Goal: Information Seeking & Learning: Learn about a topic

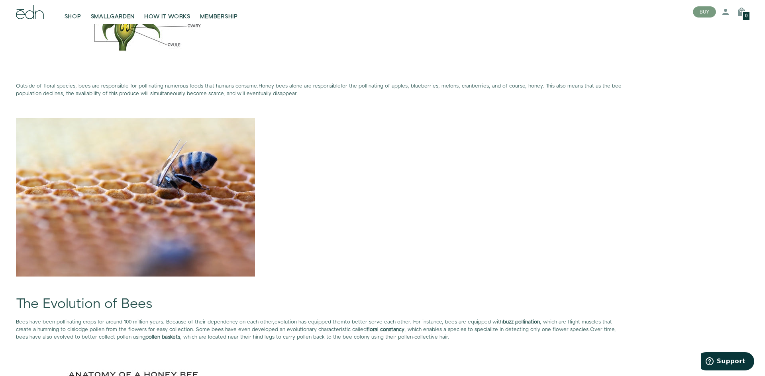
scroll to position [1036, 0]
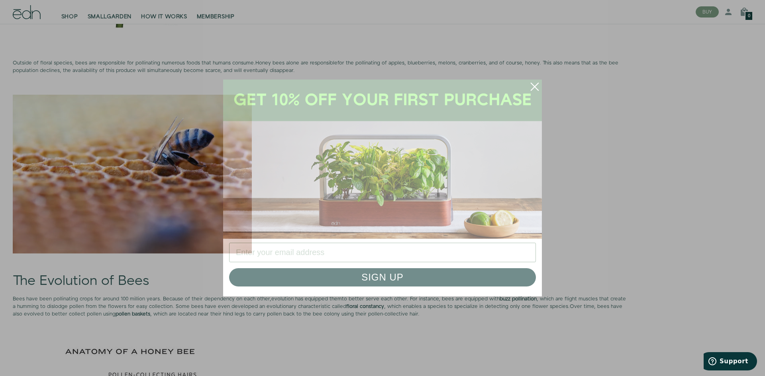
click at [537, 88] on circle "Close dialog" at bounding box center [535, 87] width 18 height 18
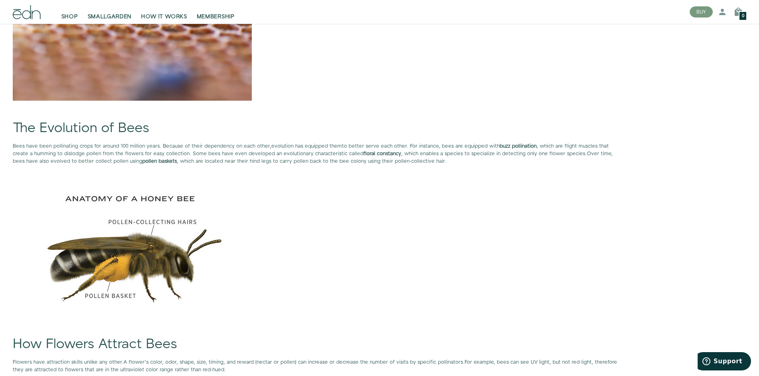
scroll to position [1195, 0]
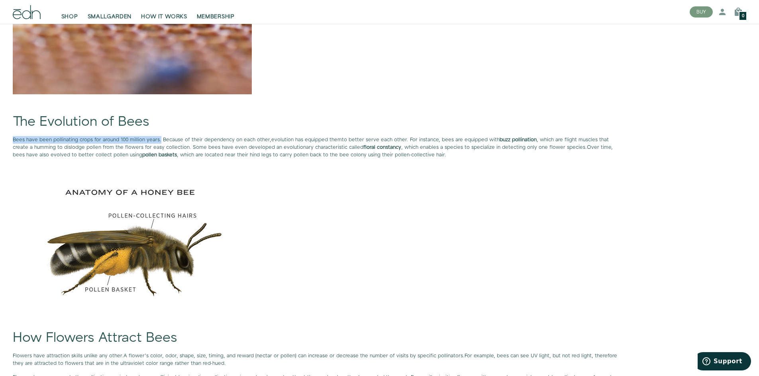
drag, startPoint x: 12, startPoint y: 138, endPoint x: 159, endPoint y: 139, distance: 146.6
copy span "Bees have been pollinating crops for around 100 million years."
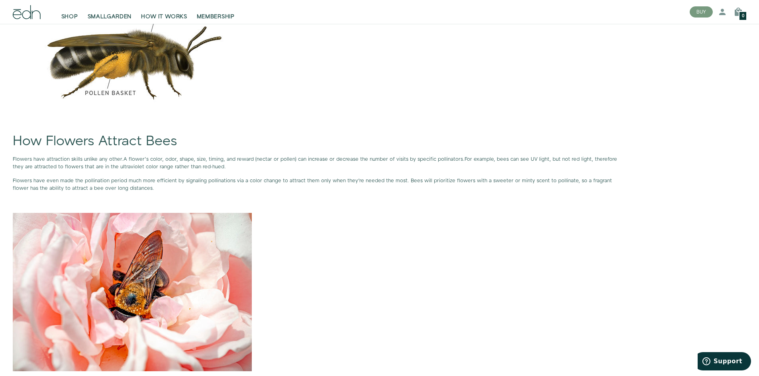
scroll to position [1394, 0]
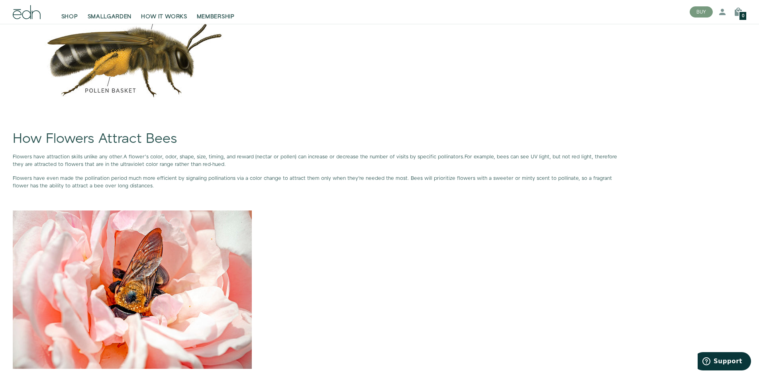
drag, startPoint x: 489, startPoint y: 156, endPoint x: 211, endPoint y: 162, distance: 278.1
click at [211, 162] on p "Flowers have attraction skills unlike any other. A flower’s color, odor, shape,…" at bounding box center [317, 160] width 609 height 15
copy span "bees can see UV light, but not red light, therefore they are attracted to flowe…"
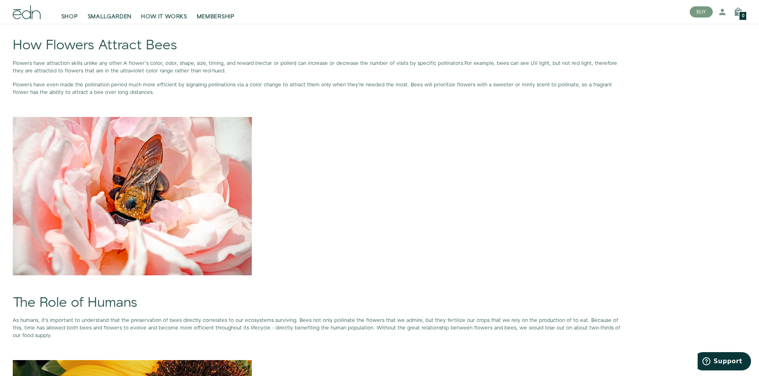
scroll to position [1474, 0]
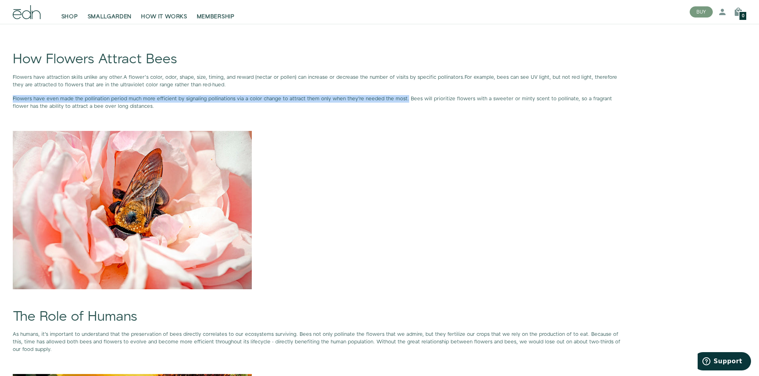
drag, startPoint x: 26, startPoint y: 98, endPoint x: 402, endPoint y: 101, distance: 375.6
click at [402, 101] on p "Flowers have even made the pollination period much more efficient by signaling …" at bounding box center [317, 102] width 609 height 15
copy p "Flowers have even made the pollination period much more efficient by signaling …"
